Goal: Task Accomplishment & Management: Use online tool/utility

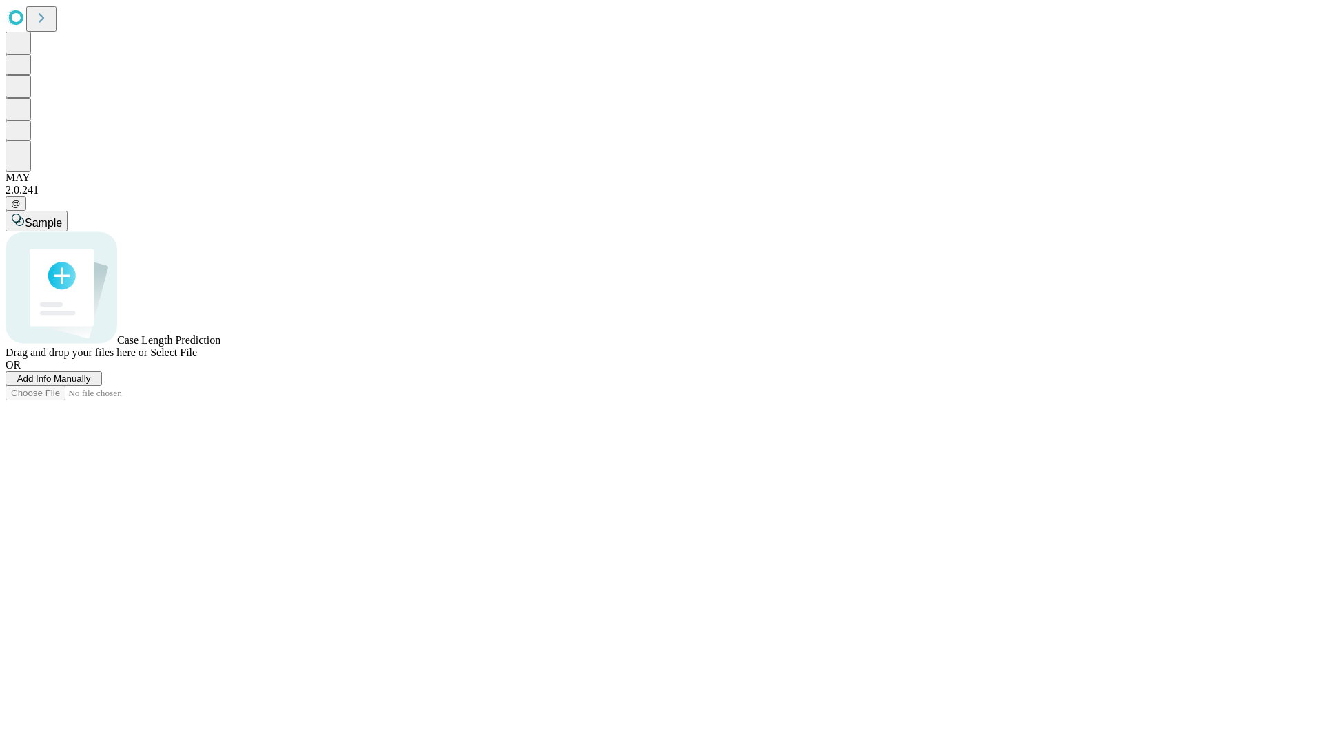
click at [91, 384] on span "Add Info Manually" at bounding box center [54, 378] width 74 height 10
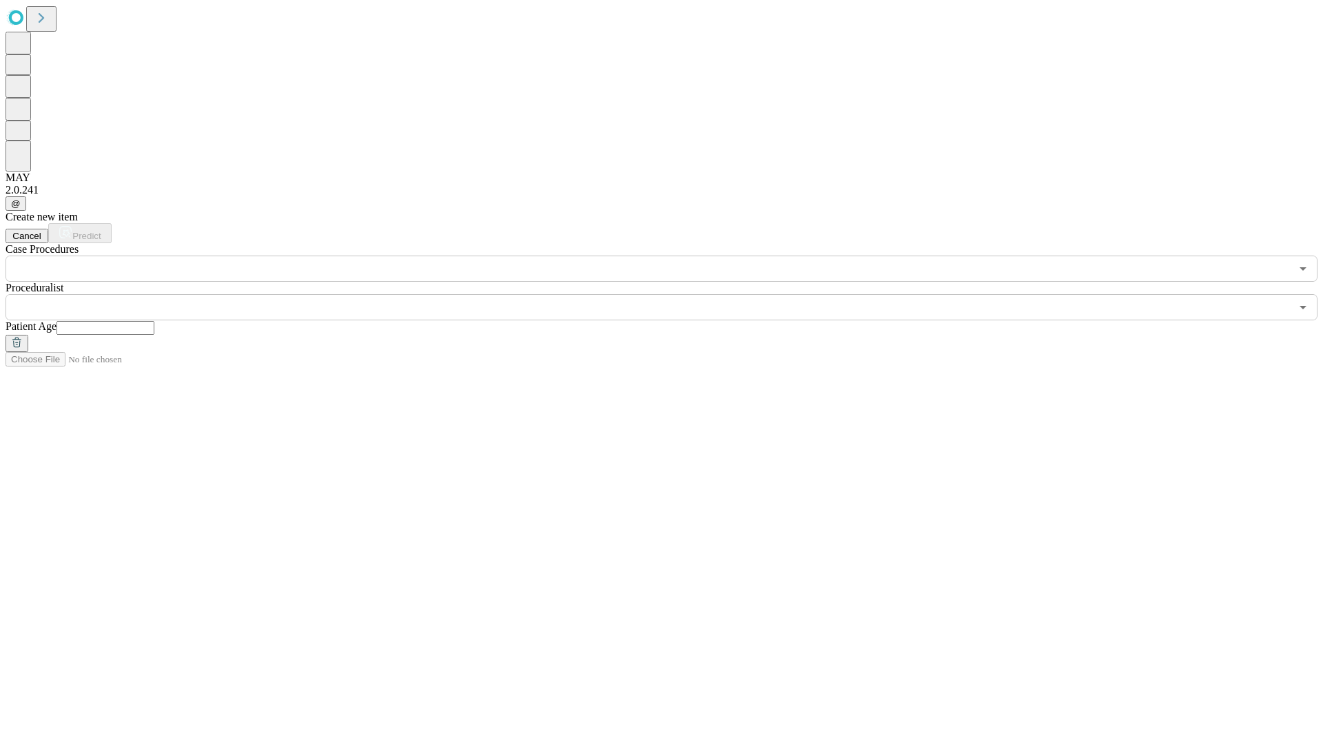
click at [154, 321] on input "text" at bounding box center [105, 328] width 98 height 14
type input "**"
click at [671, 294] on input "text" at bounding box center [648, 307] width 1285 height 26
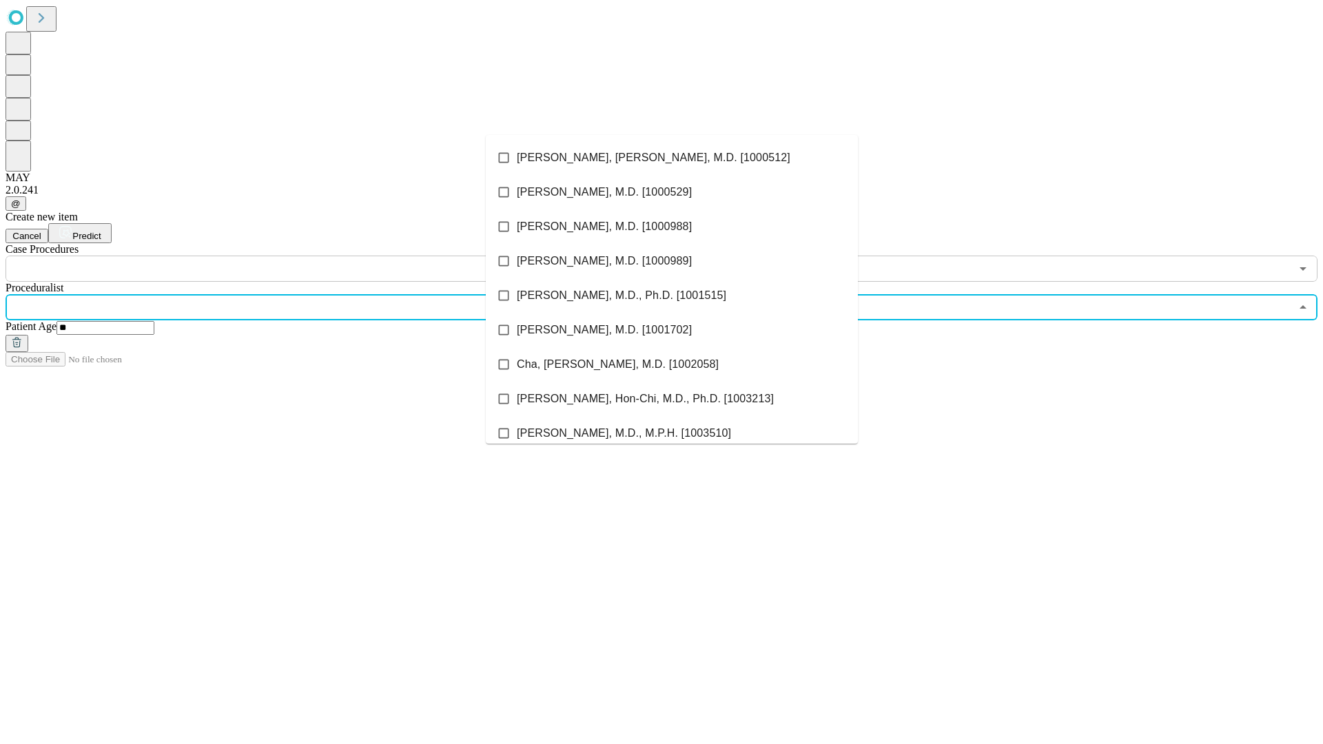
click at [672, 158] on li "[PERSON_NAME], [PERSON_NAME], M.D. [1000512]" at bounding box center [672, 158] width 372 height 34
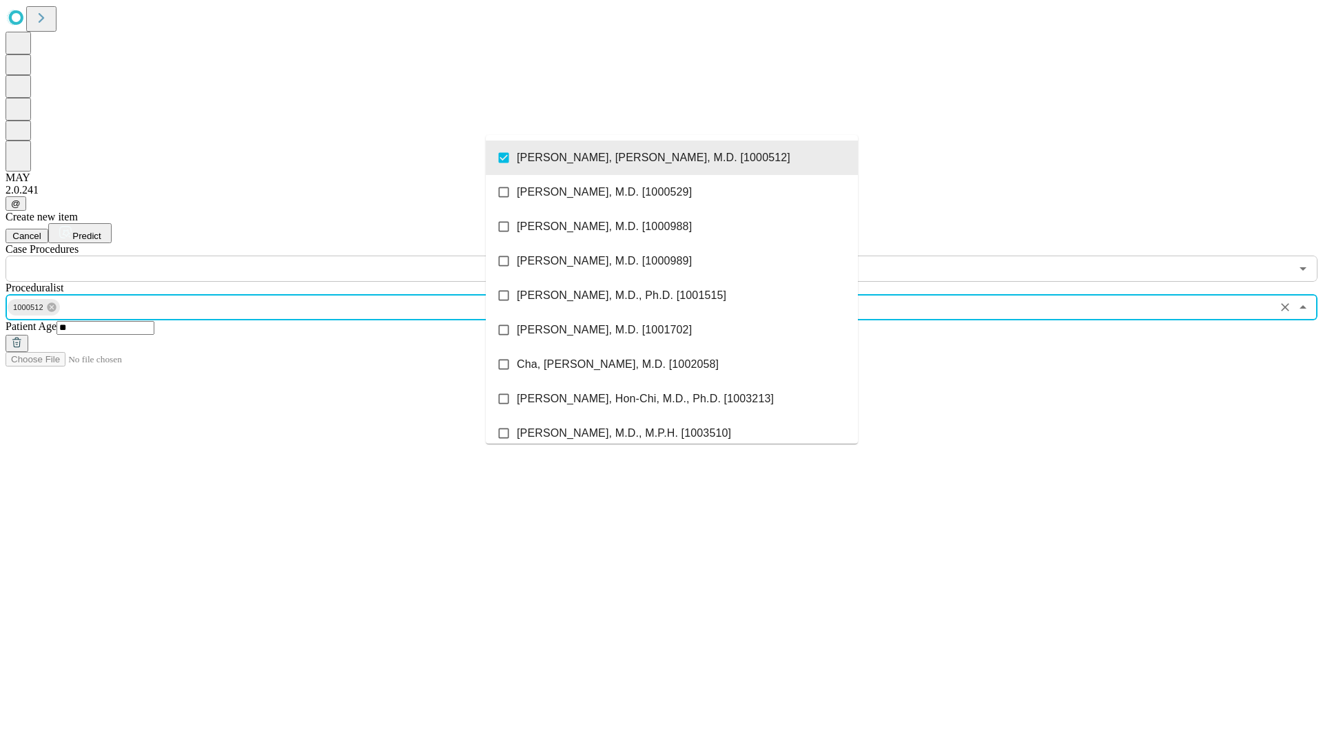
click at [289, 256] on input "text" at bounding box center [648, 269] width 1285 height 26
